Goal: Task Accomplishment & Management: Complete application form

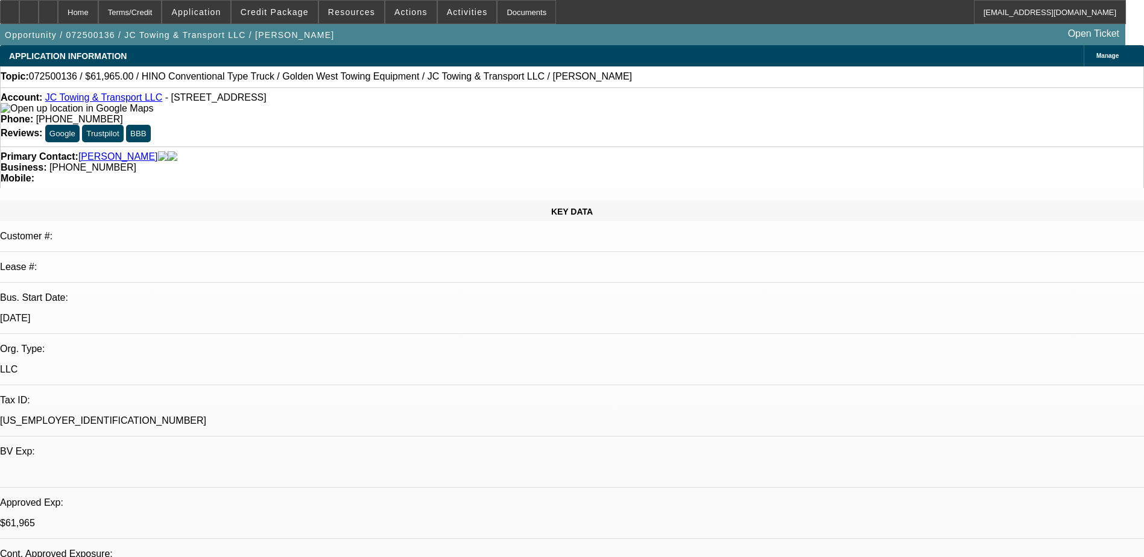
select select "0.15"
select select "2"
select select "0.1"
select select "0.15"
select select "2"
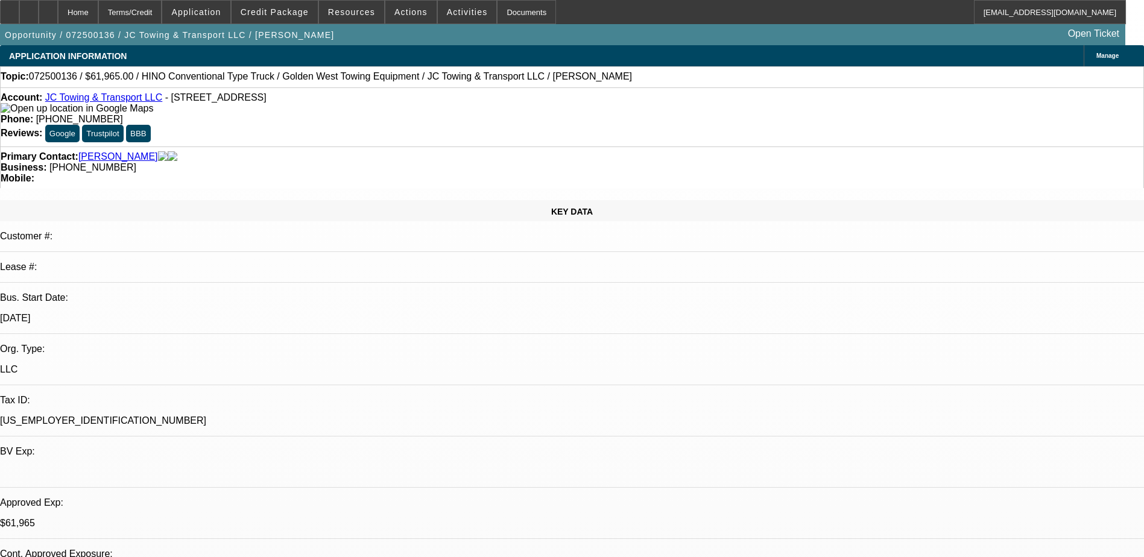
select select "0.1"
select select "0.15"
select select "2"
select select "0.1"
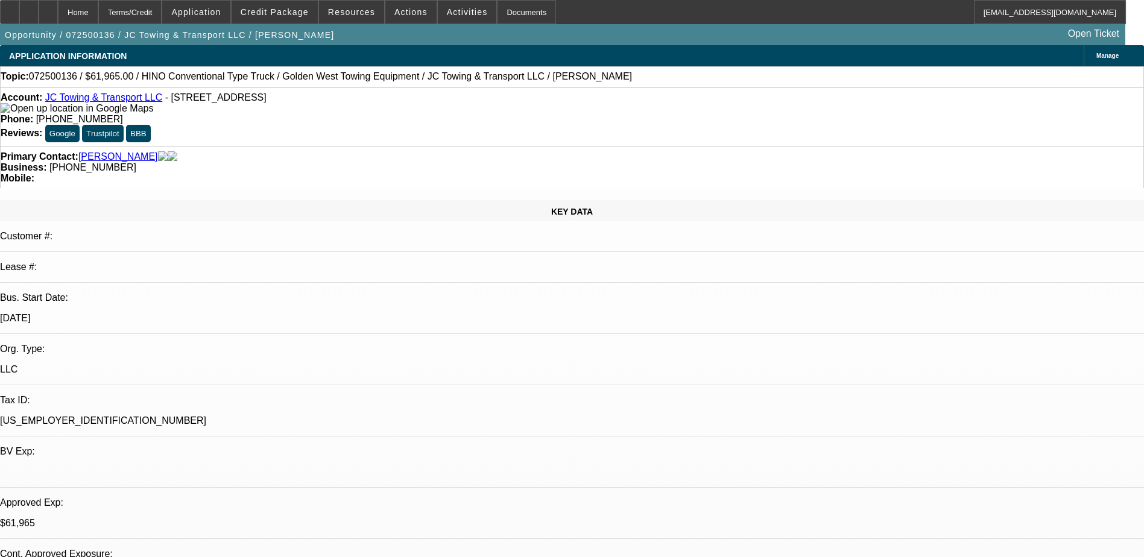
select select "2"
select select "0.1"
select select "1"
select select "2"
select select "4"
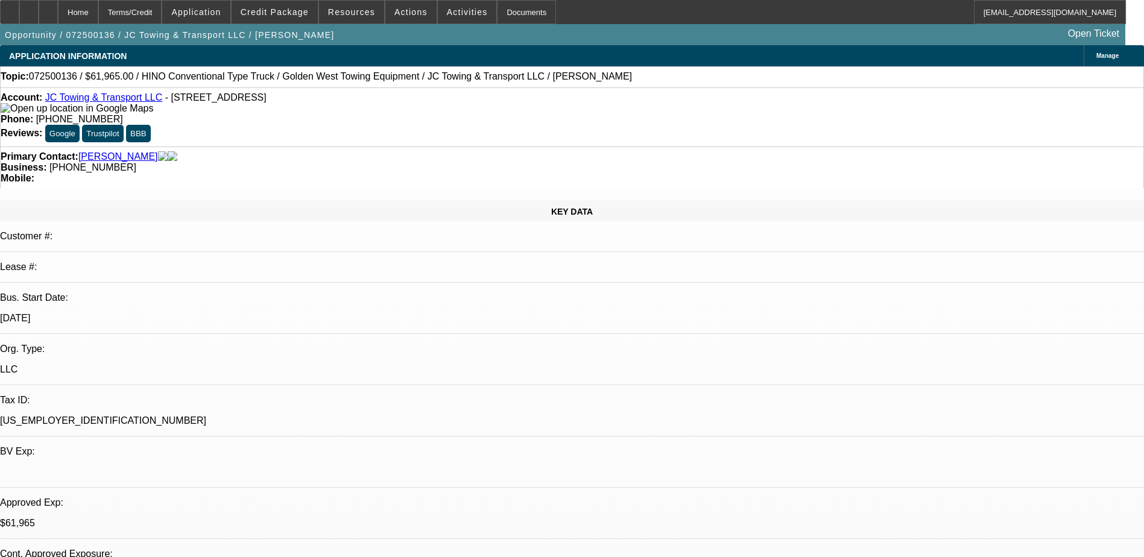
select select "1"
select select "2"
select select "4"
select select "1"
select select "2"
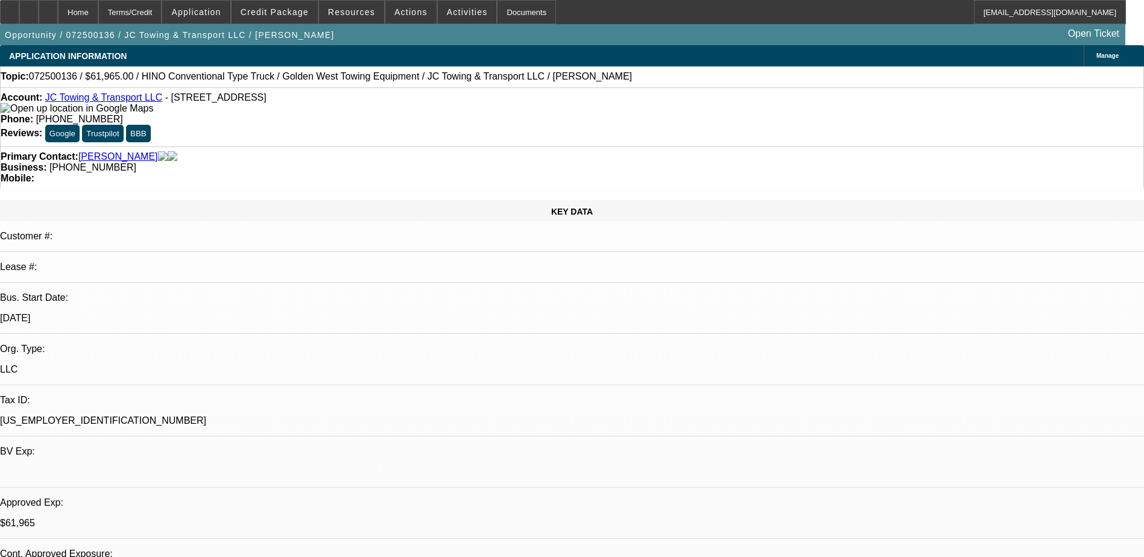
select select "4"
select select "1"
select select "2"
select select "4"
select select "0"
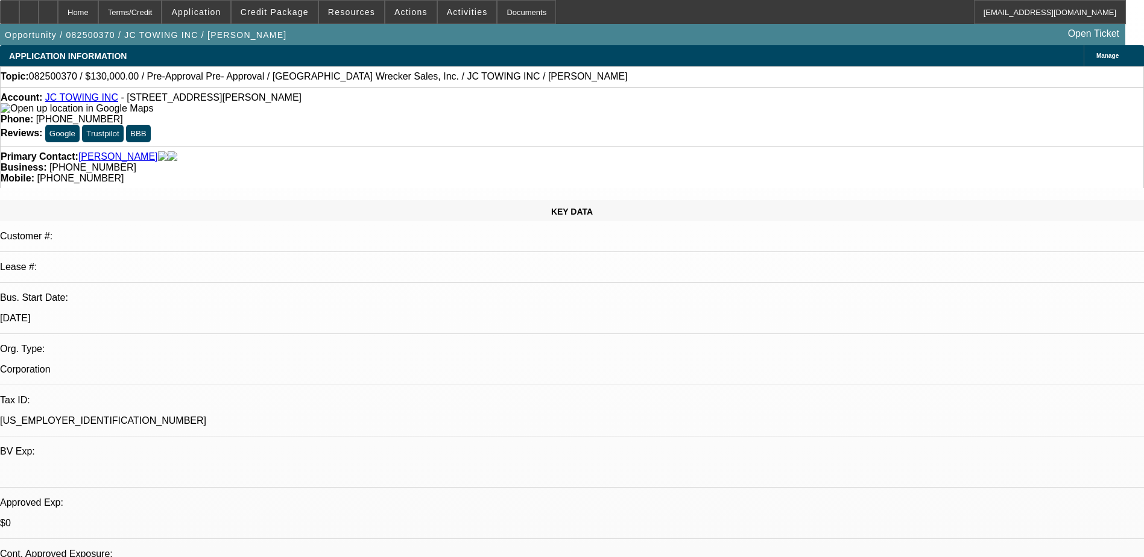
select select "2"
select select "0.1"
select select "4"
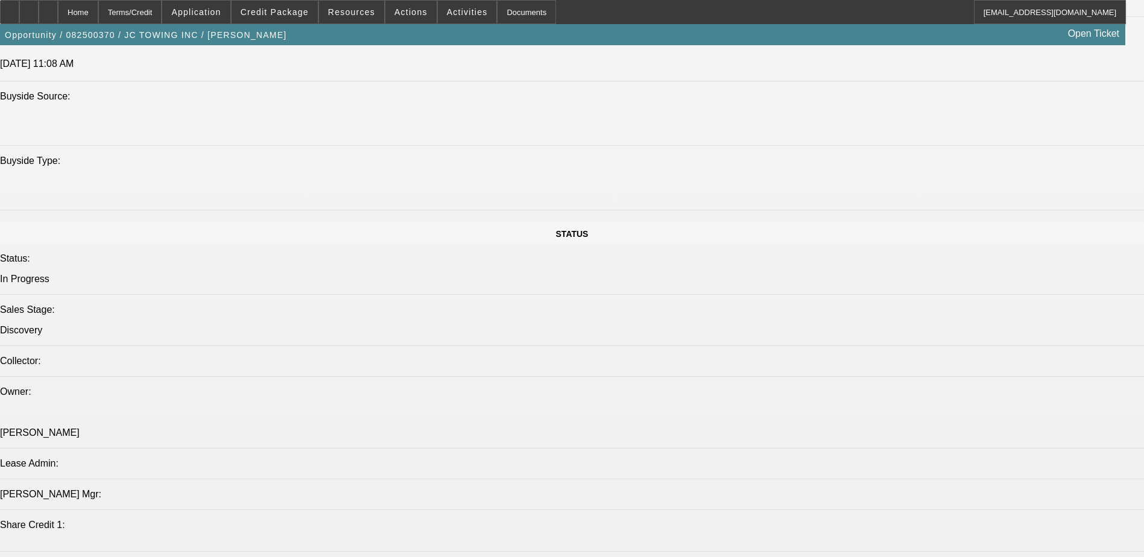
scroll to position [1447, 0]
